Goal: Task Accomplishment & Management: Manage account settings

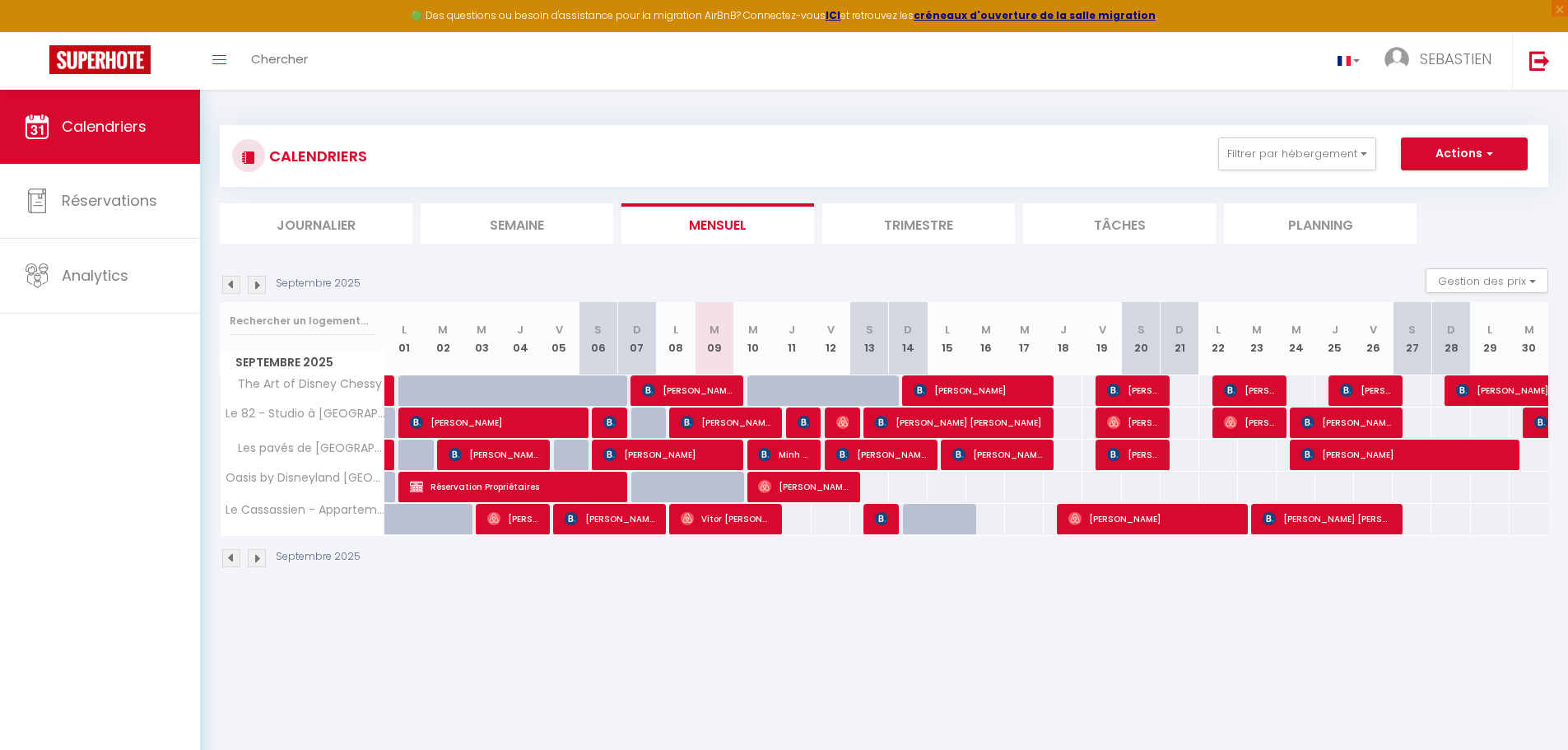
click at [261, 280] on img at bounding box center [257, 284] width 18 height 18
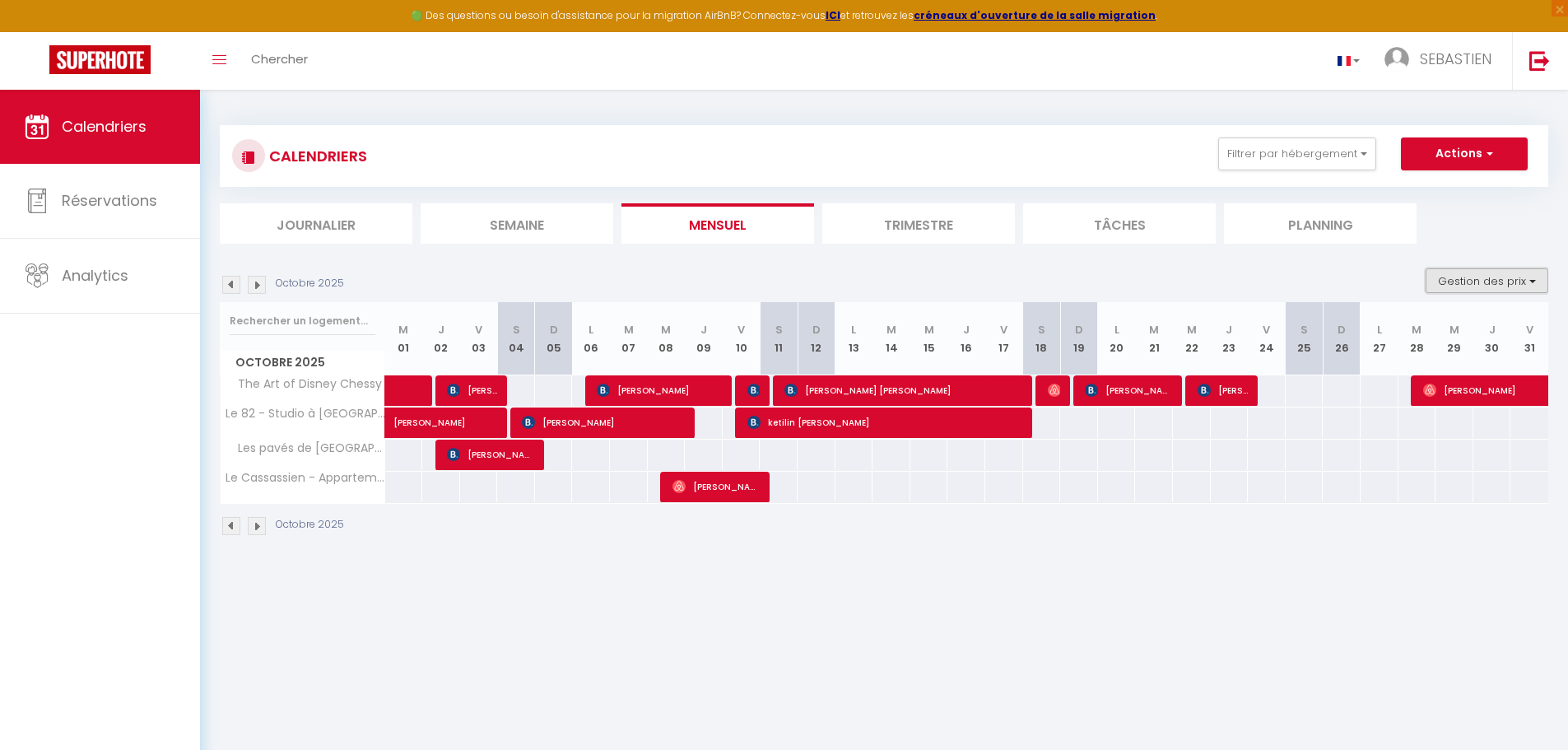
click at [1535, 284] on button "Gestion des prix" at bounding box center [1487, 281] width 123 height 25
click at [1449, 363] on input "Règles" at bounding box center [1474, 360] width 148 height 16
checkbox input "true"
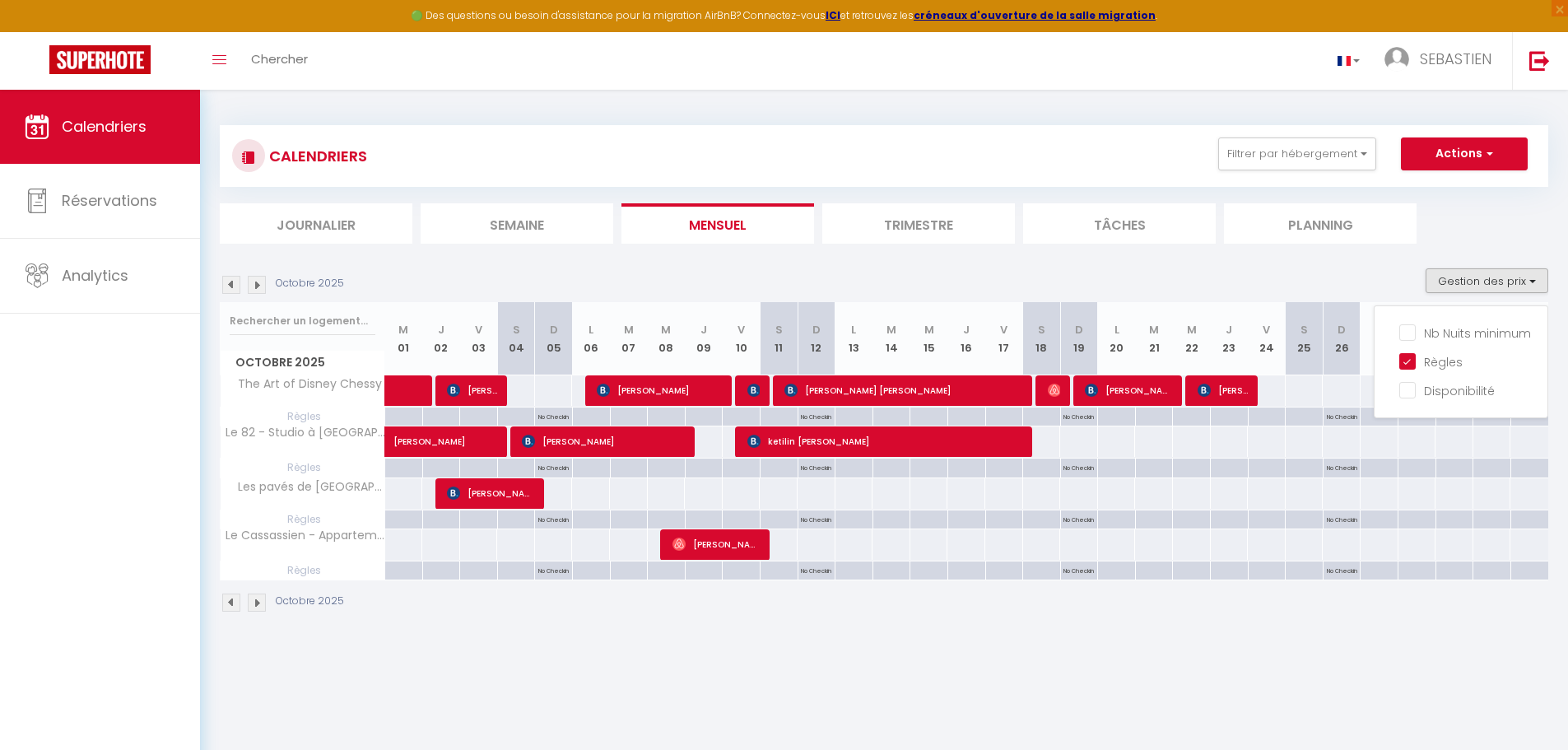
click at [1391, 274] on div "Octobre 2025 Gestion des prix Nb Nuits minimum Règles Disponibilité" at bounding box center [884, 284] width 1328 height 33
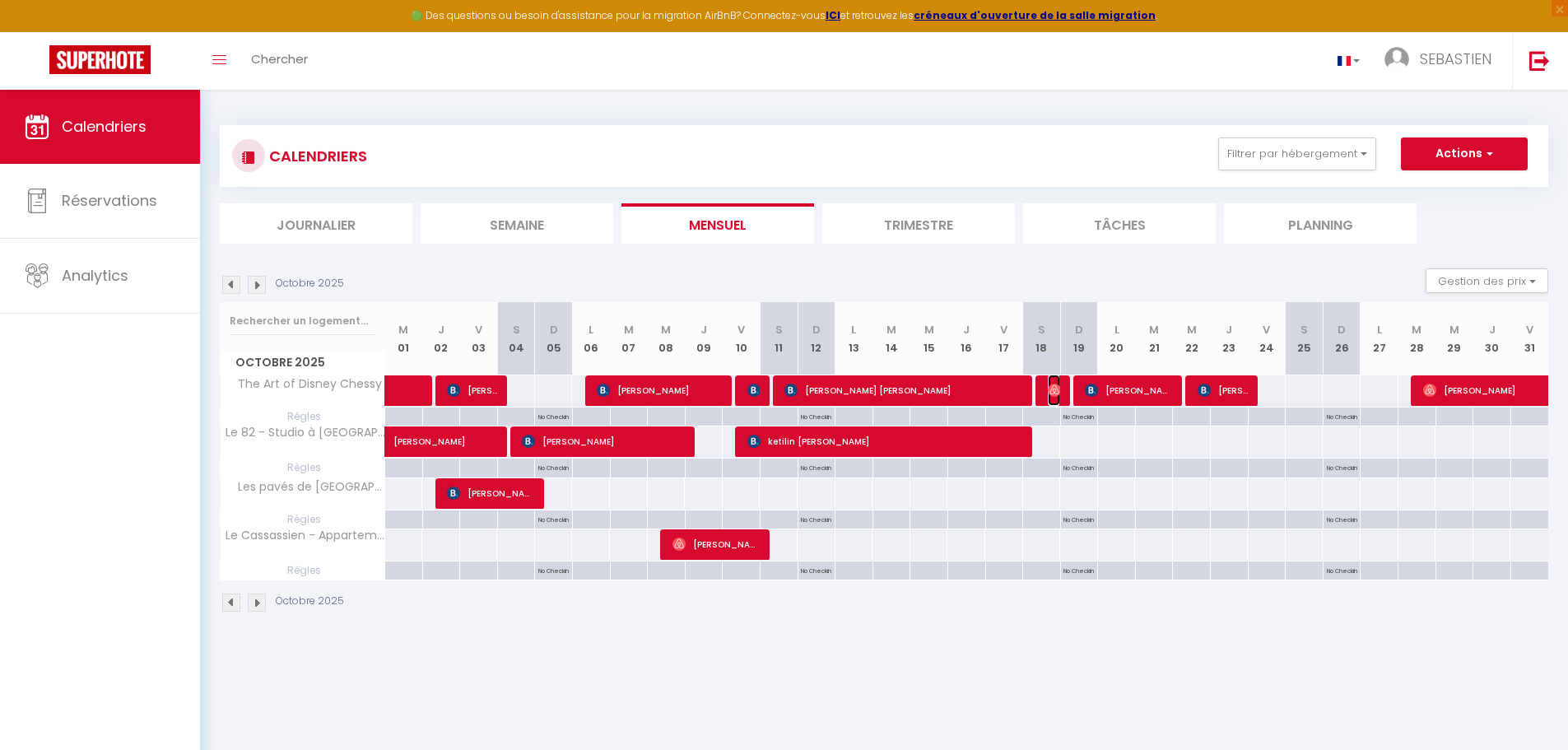
click at [1059, 395] on img at bounding box center [1055, 390] width 13 height 13
select select "OK"
select select "0"
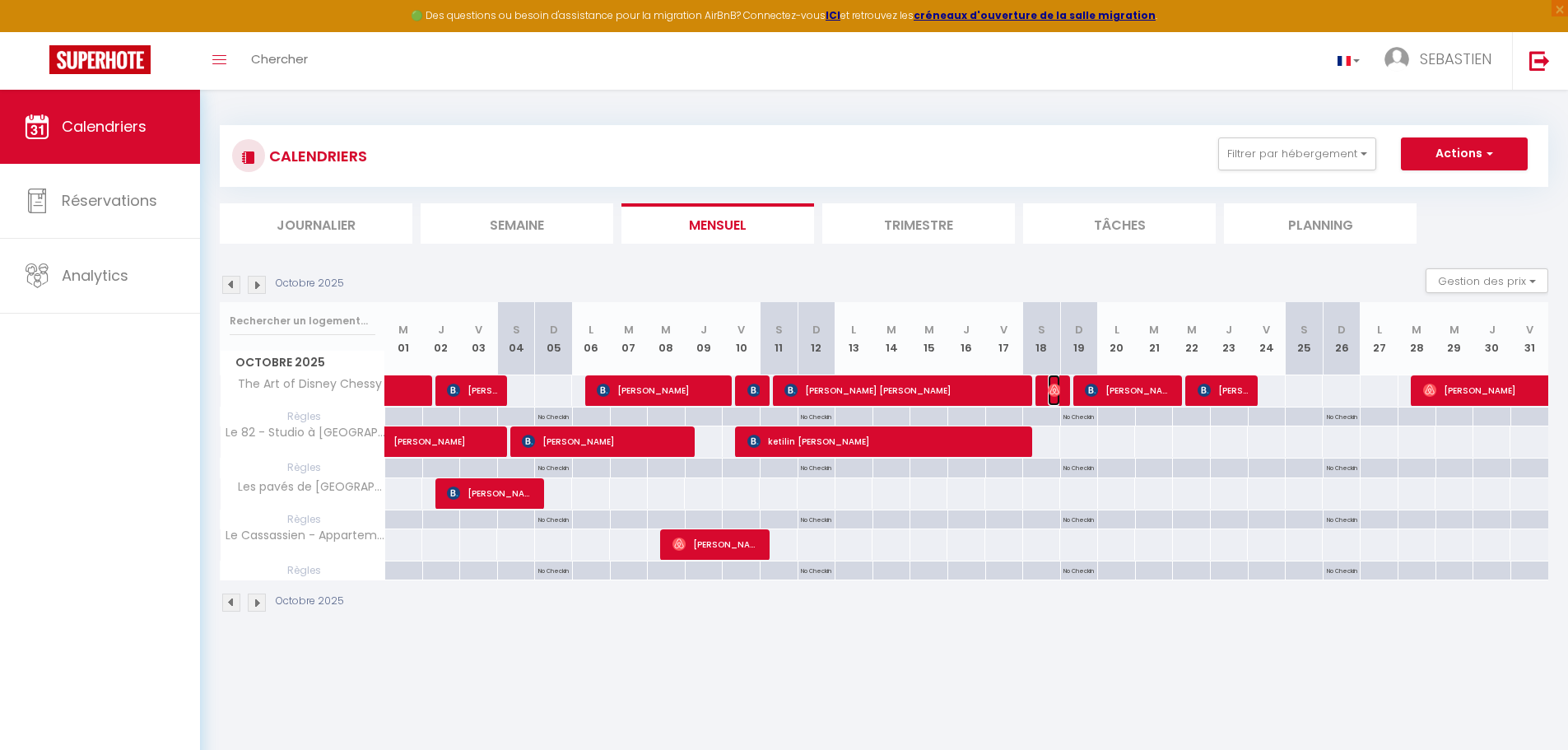
select select "1"
select select
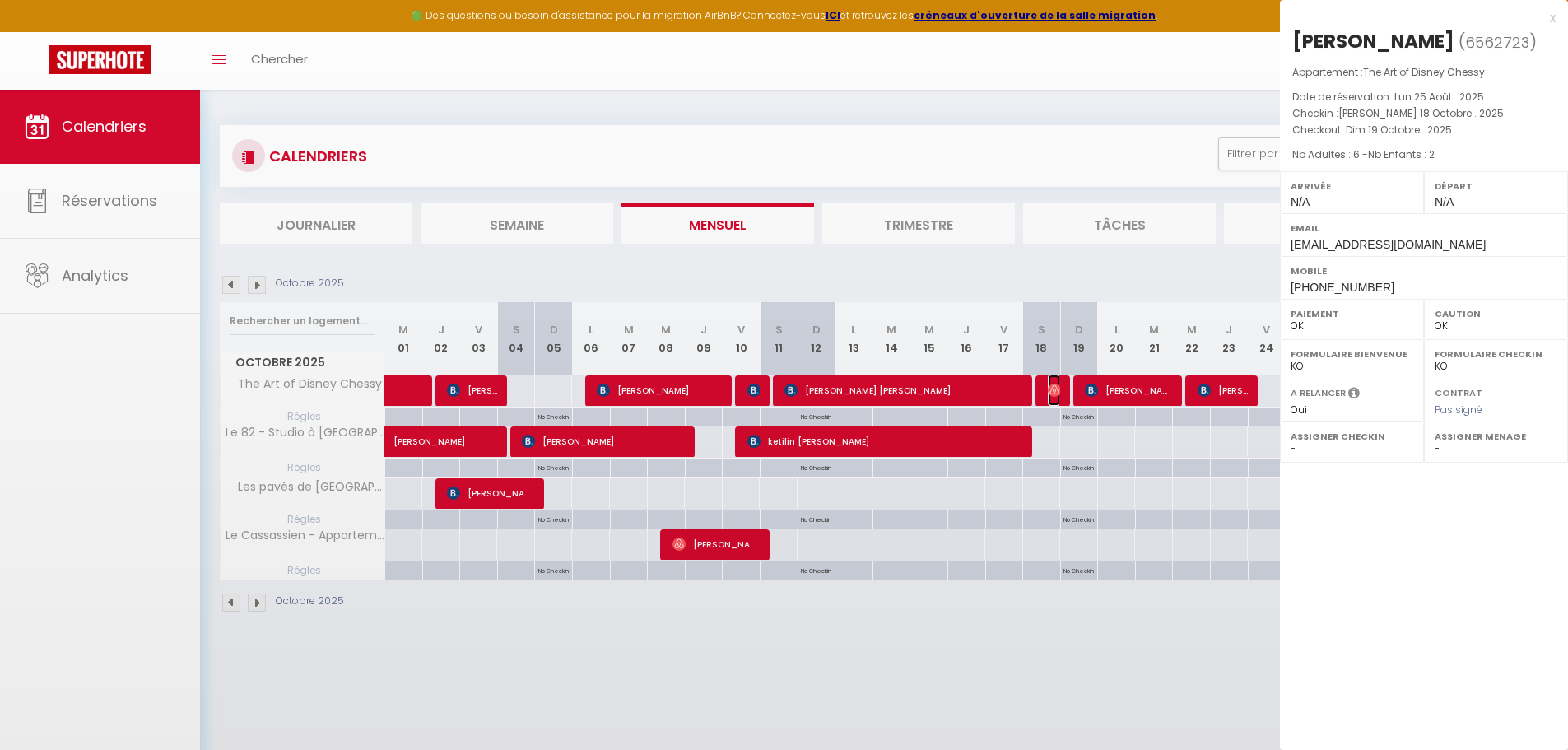
select select "42938"
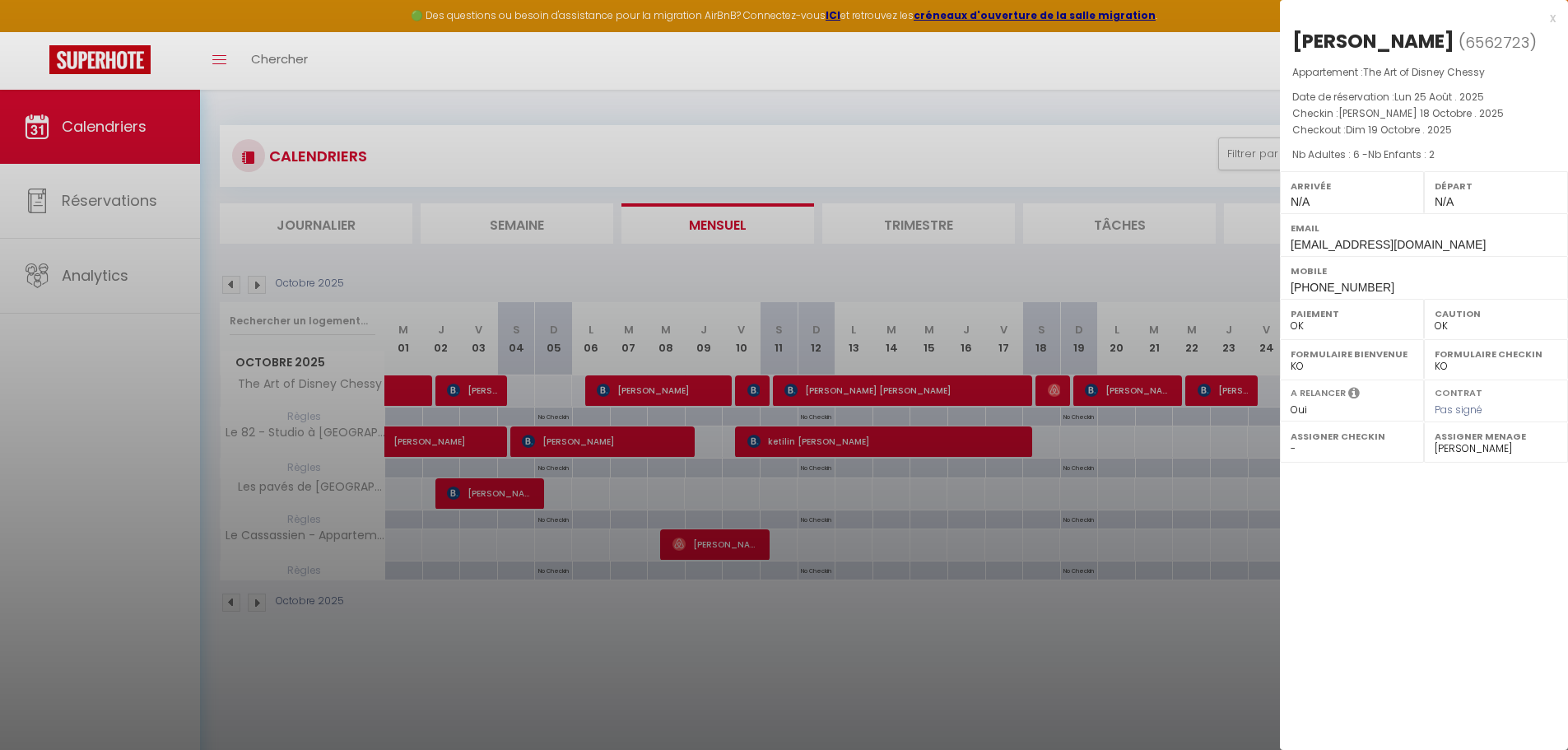
click at [1150, 171] on div at bounding box center [784, 375] width 1568 height 750
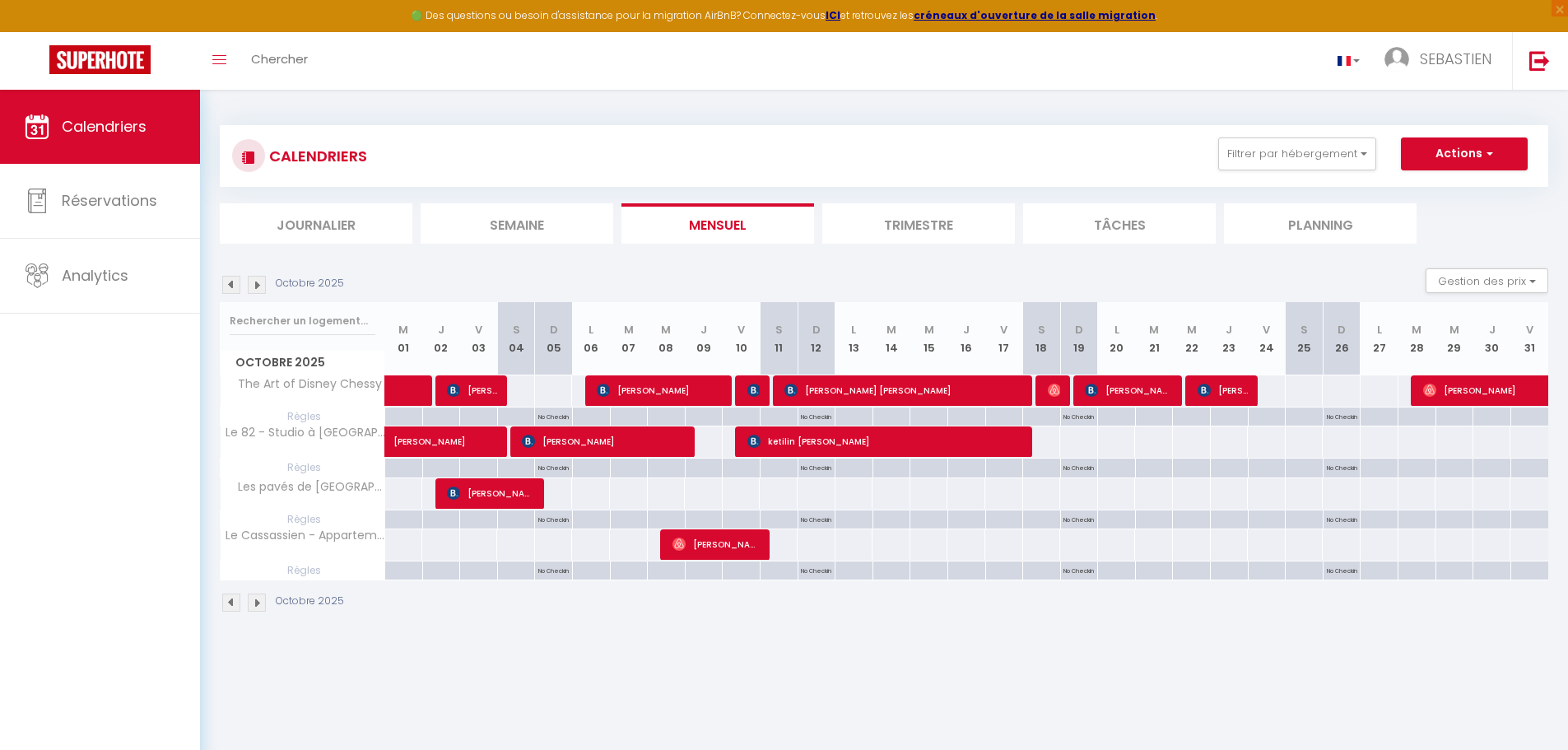
click at [234, 283] on img at bounding box center [231, 284] width 18 height 18
